Goal: Check status: Check status

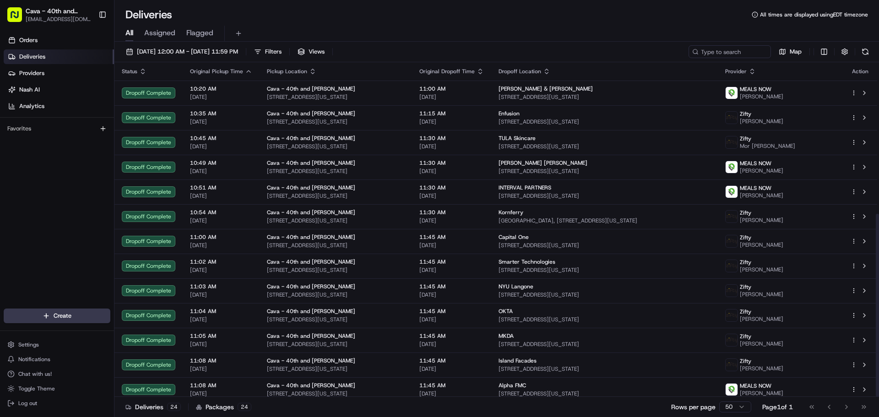
scroll to position [277, 0]
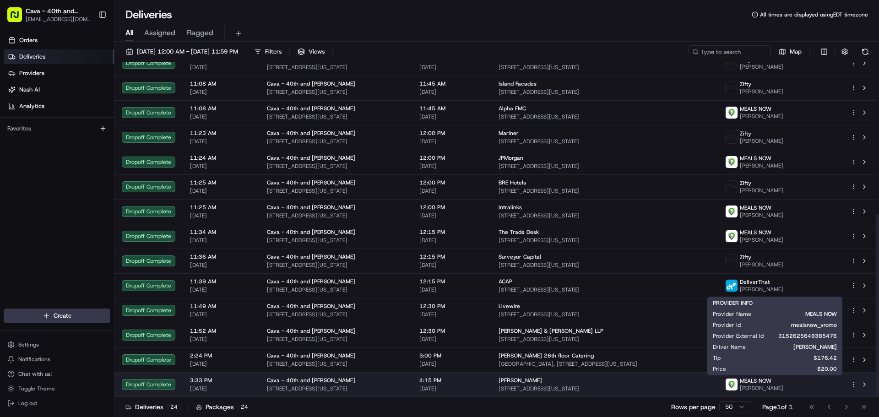
click at [783, 386] on span "[PERSON_NAME]" at bounding box center [761, 387] width 43 height 7
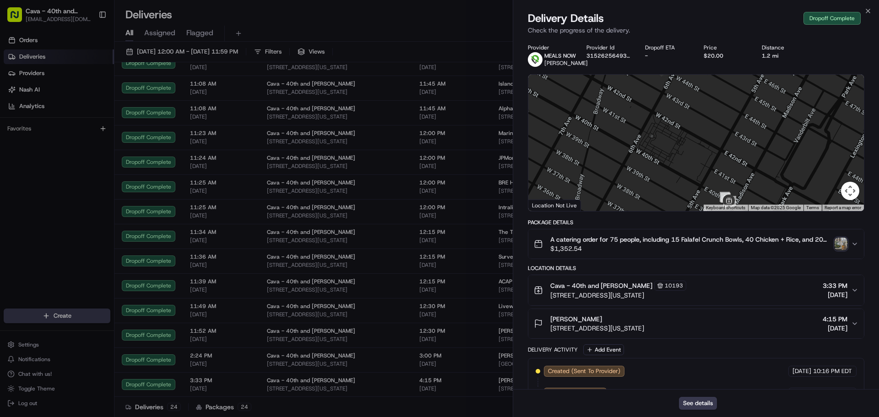
scroll to position [272, 0]
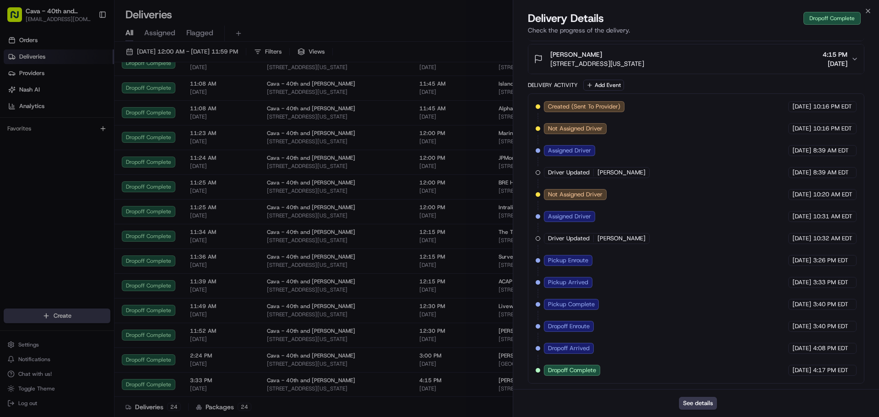
click at [747, 62] on div "[PERSON_NAME] [STREET_ADDRESS][US_STATE] 4:15 PM [DATE]" at bounding box center [692, 59] width 317 height 18
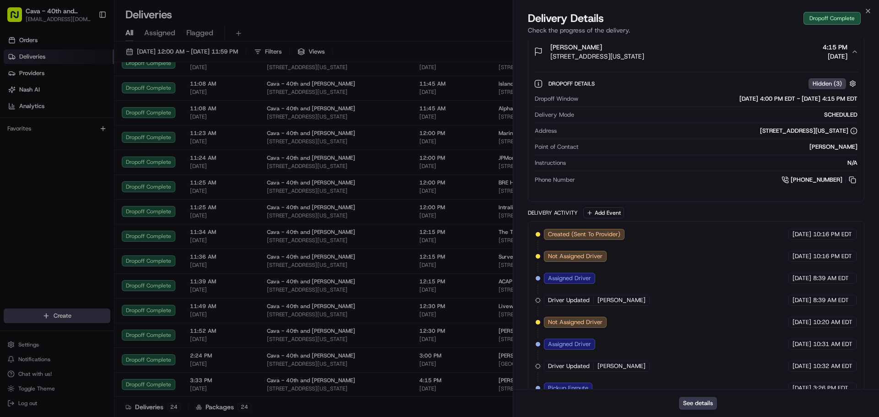
click at [747, 61] on div "[PERSON_NAME] [STREET_ADDRESS][US_STATE] 4:15 PM [DATE]" at bounding box center [692, 52] width 317 height 18
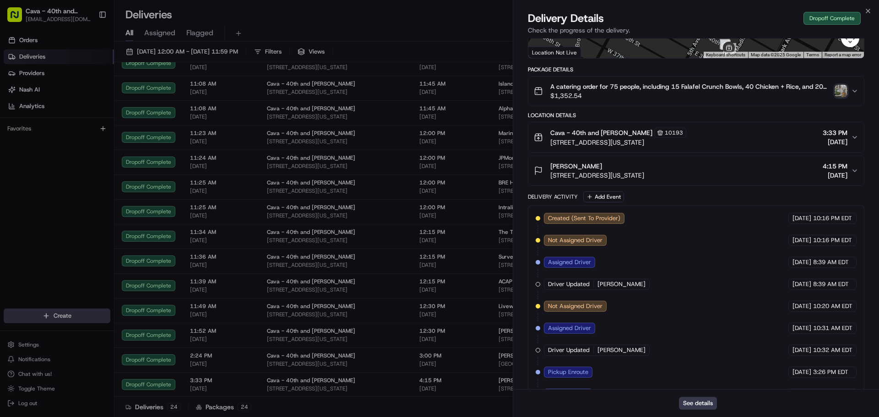
scroll to position [0, 0]
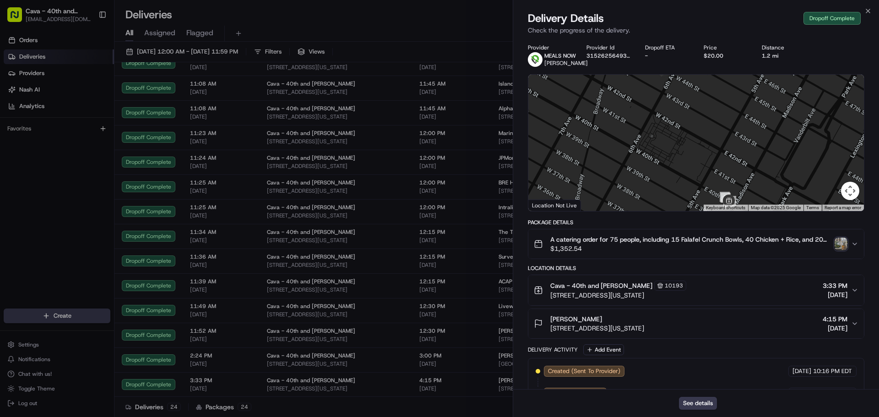
click at [844, 250] on img "button" at bounding box center [840, 244] width 13 height 13
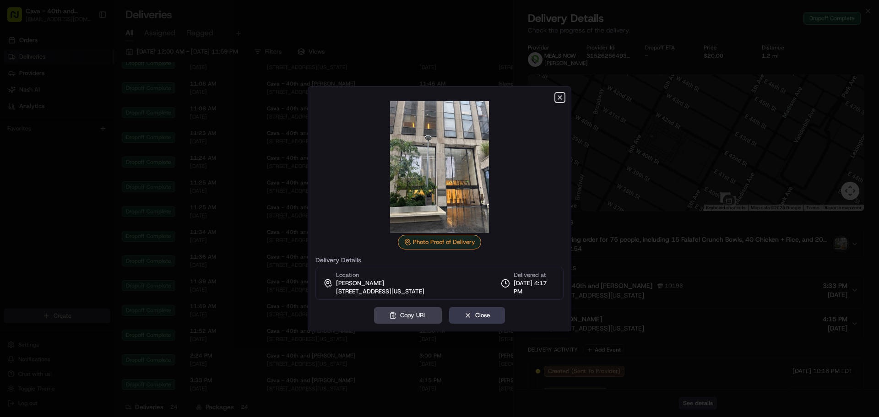
click at [558, 96] on icon "button" at bounding box center [560, 98] width 4 height 4
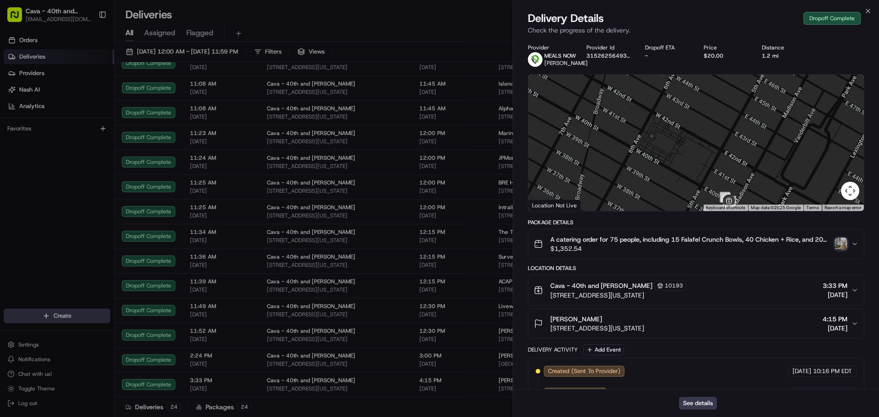
click at [860, 250] on button "A catering order for 75 people, including 15 Falafel Crunch Bowls, 40 Chicken +…" at bounding box center [696, 243] width 336 height 29
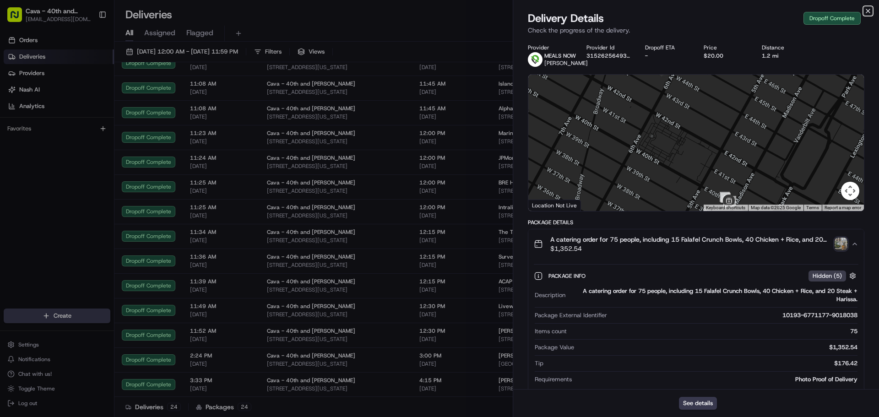
click at [867, 9] on icon "button" at bounding box center [867, 10] width 7 height 7
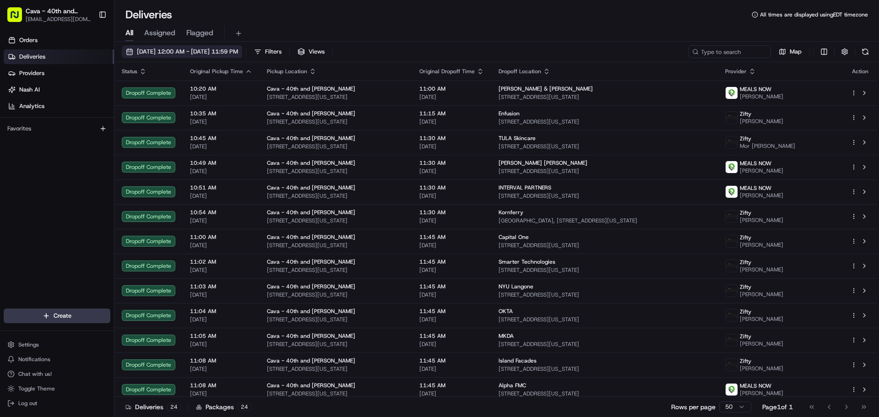
click at [164, 51] on span "[DATE] 12:00 AM - [DATE] 11:59 PM" at bounding box center [187, 52] width 101 height 8
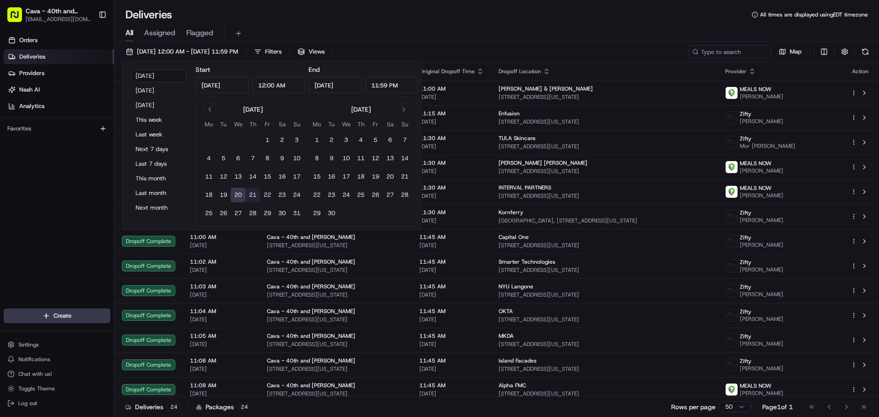
click at [251, 195] on button "21" at bounding box center [252, 195] width 15 height 15
type input "[DATE]"
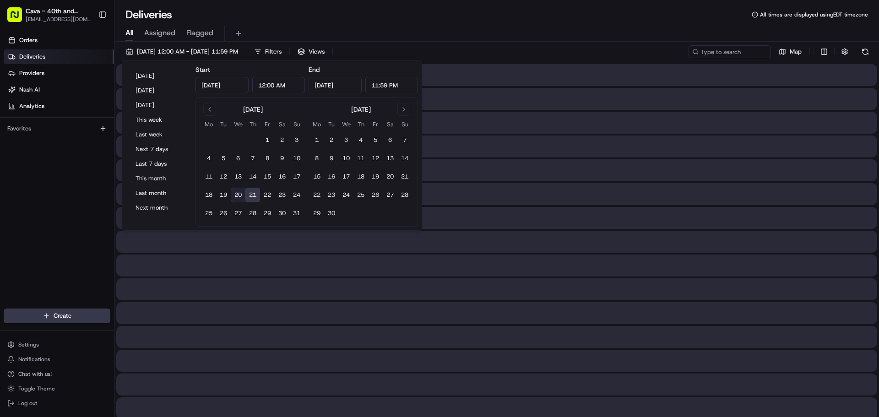
click at [251, 195] on button "21" at bounding box center [252, 195] width 15 height 15
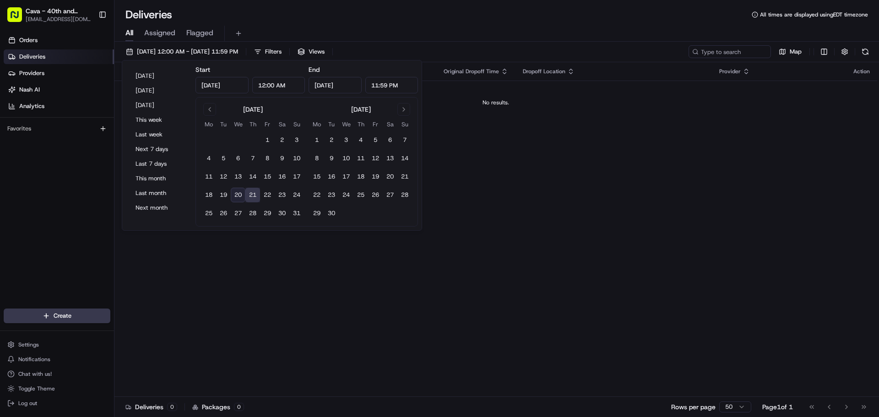
click at [403, 22] on div "Deliveries All times are displayed using EDT timezone" at bounding box center [496, 14] width 764 height 15
